Goal: Transaction & Acquisition: Purchase product/service

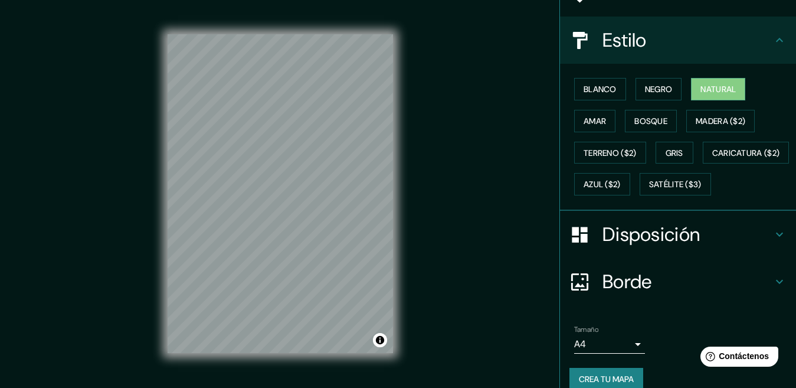
scroll to position [165, 0]
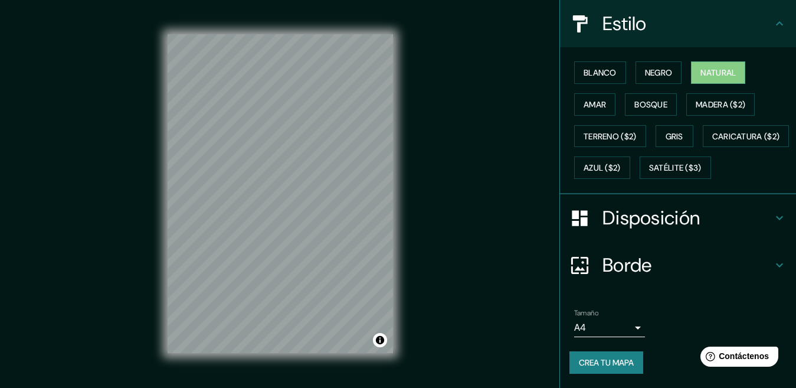
click at [773, 213] on icon at bounding box center [780, 218] width 14 height 14
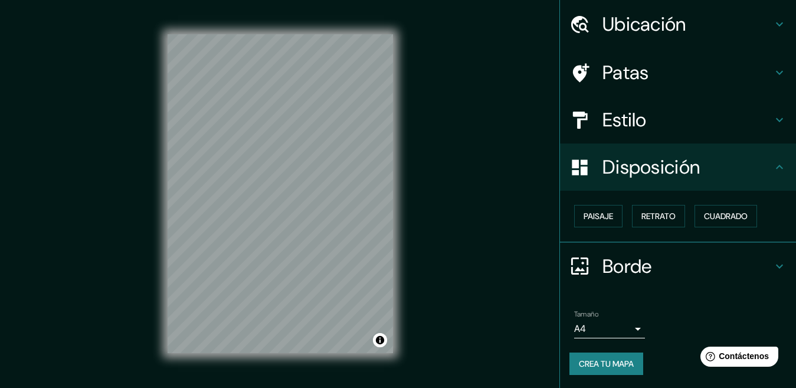
scroll to position [38, 0]
click at [593, 214] on font "Paisaje" at bounding box center [599, 215] width 30 height 11
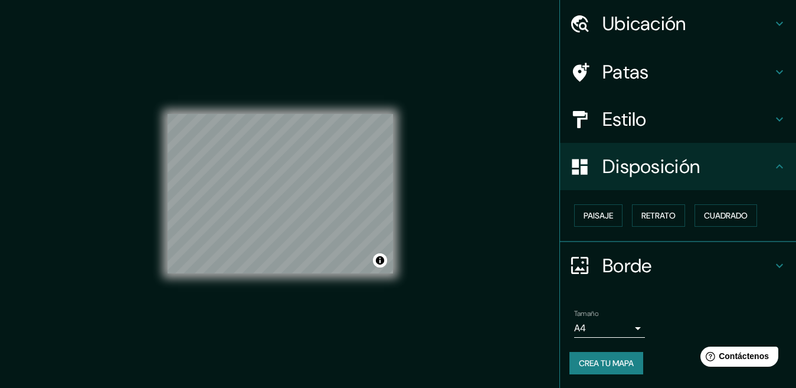
click at [671, 199] on div "Paisaje Retrato Cuadrado" at bounding box center [678, 216] width 236 height 52
click at [661, 210] on font "Retrato" at bounding box center [659, 215] width 34 height 15
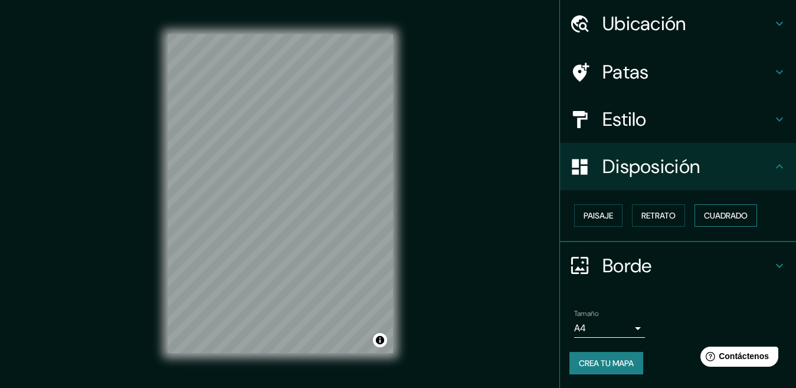
click at [722, 211] on font "Cuadrado" at bounding box center [726, 215] width 44 height 11
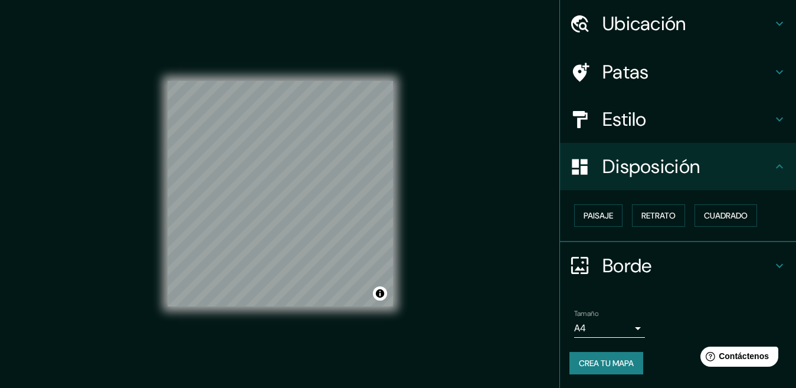
click at [712, 231] on div "Paisaje Retrato Cuadrado" at bounding box center [678, 216] width 236 height 52
click at [630, 324] on body "Mappin Ubicación [GEOGRAPHIC_DATA][PERSON_NAME], [GEOGRAPHIC_DATA][PERSON_NAME]…" at bounding box center [398, 194] width 796 height 388
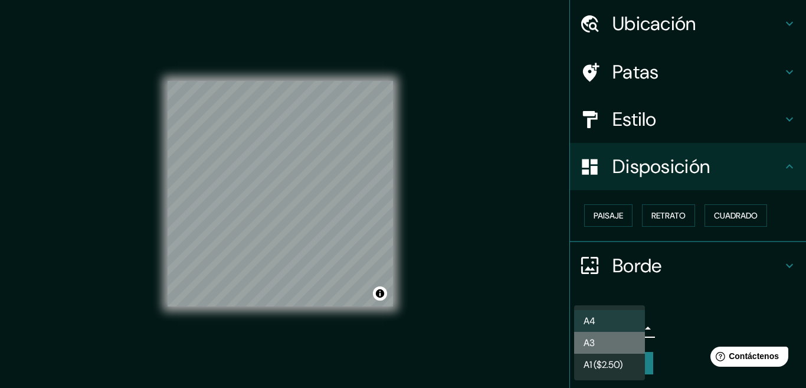
click at [619, 343] on li "A3" at bounding box center [609, 343] width 71 height 22
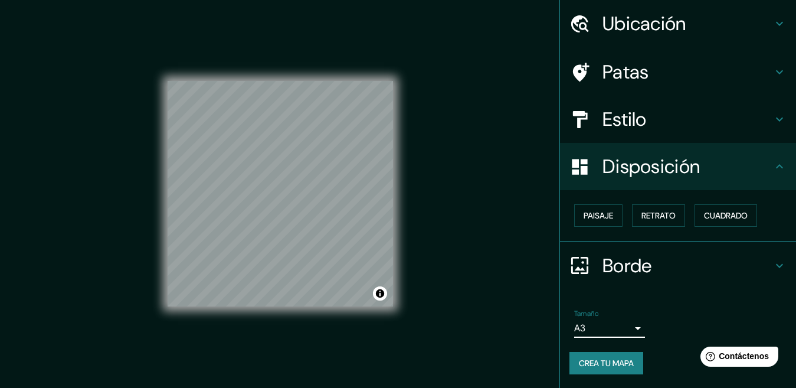
click at [613, 361] on font "Crea tu mapa" at bounding box center [606, 363] width 55 height 11
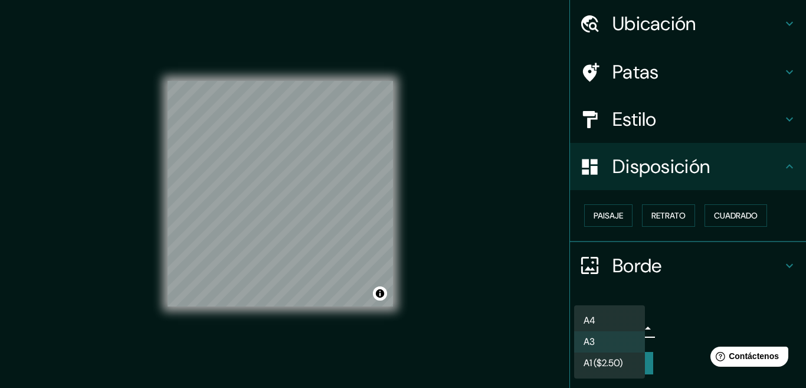
click at [629, 328] on body "Mappin Ubicación [GEOGRAPHIC_DATA][PERSON_NAME], [GEOGRAPHIC_DATA][PERSON_NAME]…" at bounding box center [403, 194] width 806 height 388
click at [594, 368] on font "A1 ($2.50)" at bounding box center [603, 364] width 39 height 12
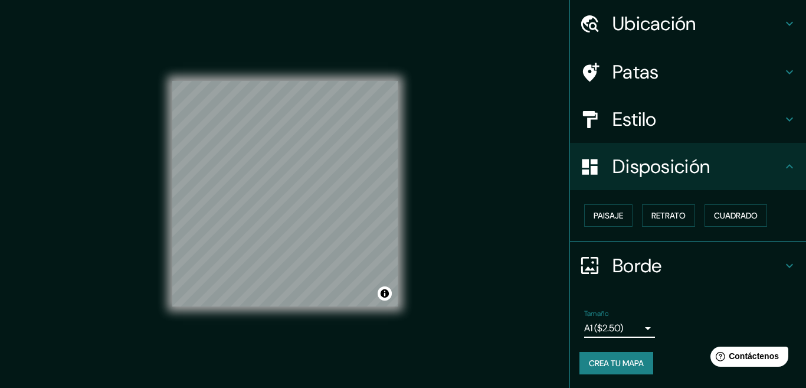
click at [622, 325] on body "Mappin Ubicación [GEOGRAPHIC_DATA][PERSON_NAME], [GEOGRAPHIC_DATA][PERSON_NAME]…" at bounding box center [403, 194] width 806 height 388
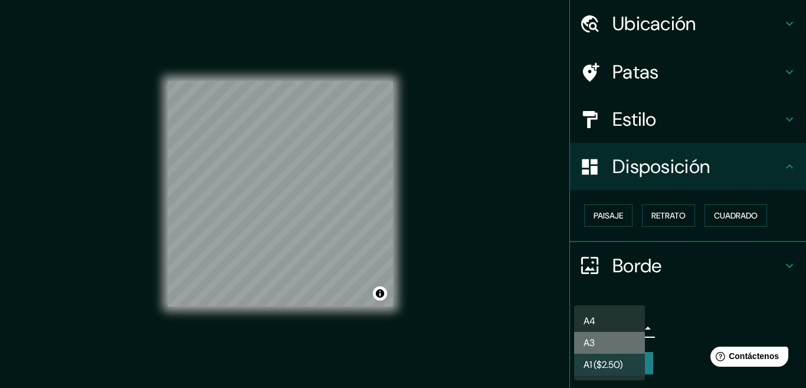
click at [603, 338] on li "A3" at bounding box center [609, 343] width 71 height 22
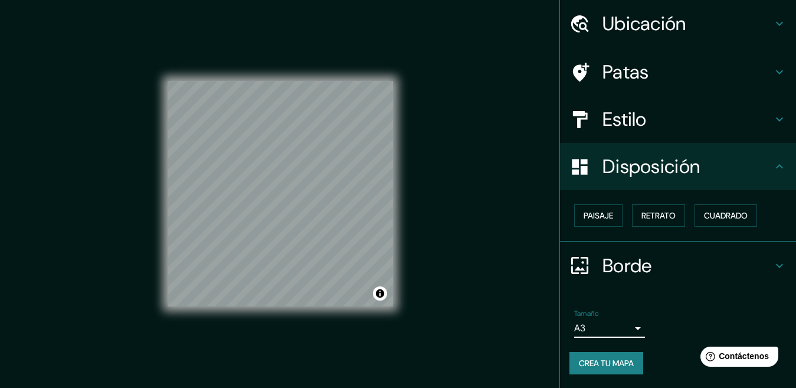
click at [774, 265] on icon at bounding box center [780, 266] width 14 height 14
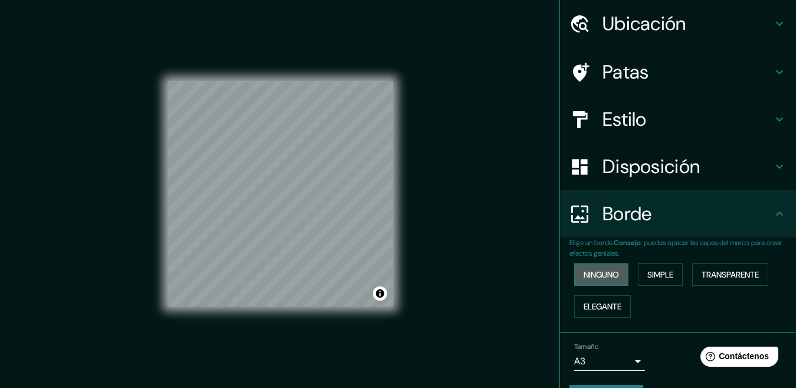
click at [606, 272] on font "Ninguno" at bounding box center [601, 274] width 35 height 11
click at [655, 269] on font "Simple" at bounding box center [661, 274] width 26 height 11
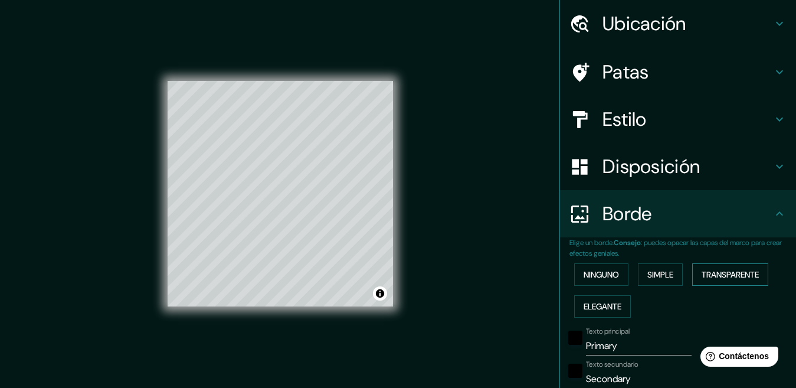
click at [728, 269] on font "Transparente" at bounding box center [730, 274] width 57 height 15
click at [606, 307] on font "Elegante" at bounding box center [603, 306] width 38 height 11
click at [606, 270] on font "Ninguno" at bounding box center [601, 274] width 35 height 11
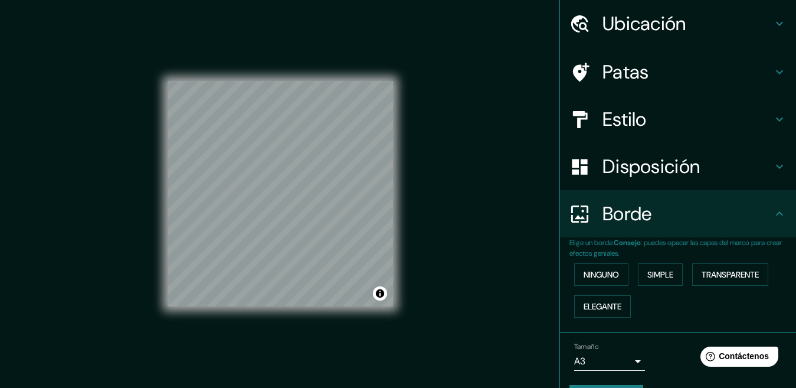
click at [606, 118] on font "Estilo" at bounding box center [625, 119] width 44 height 25
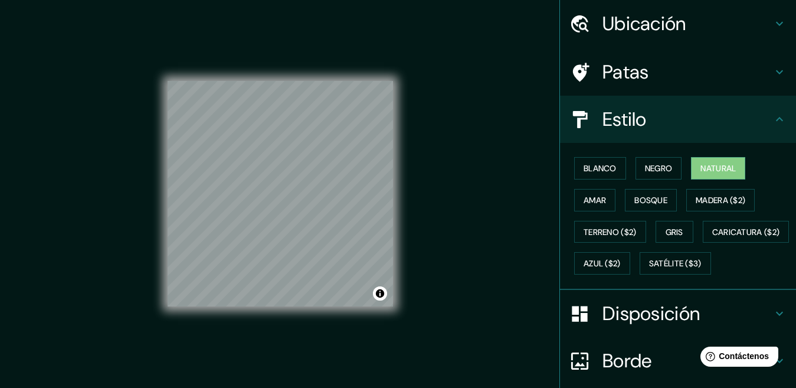
click at [612, 71] on font "Patas" at bounding box center [626, 72] width 47 height 25
